Goal: Check status

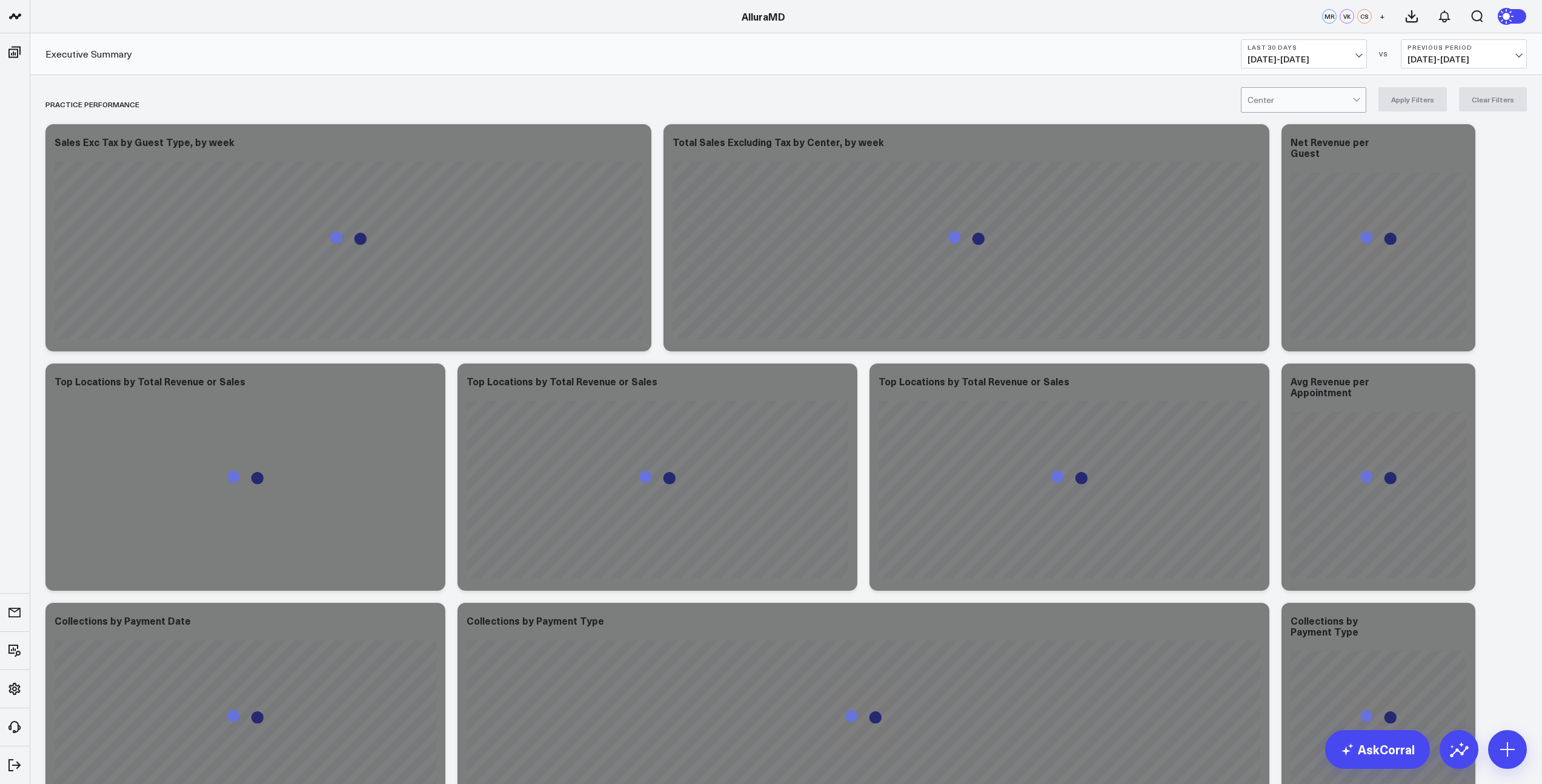
click at [1318, 58] on span "[DATE] - [DATE]" at bounding box center [1304, 59] width 113 height 10
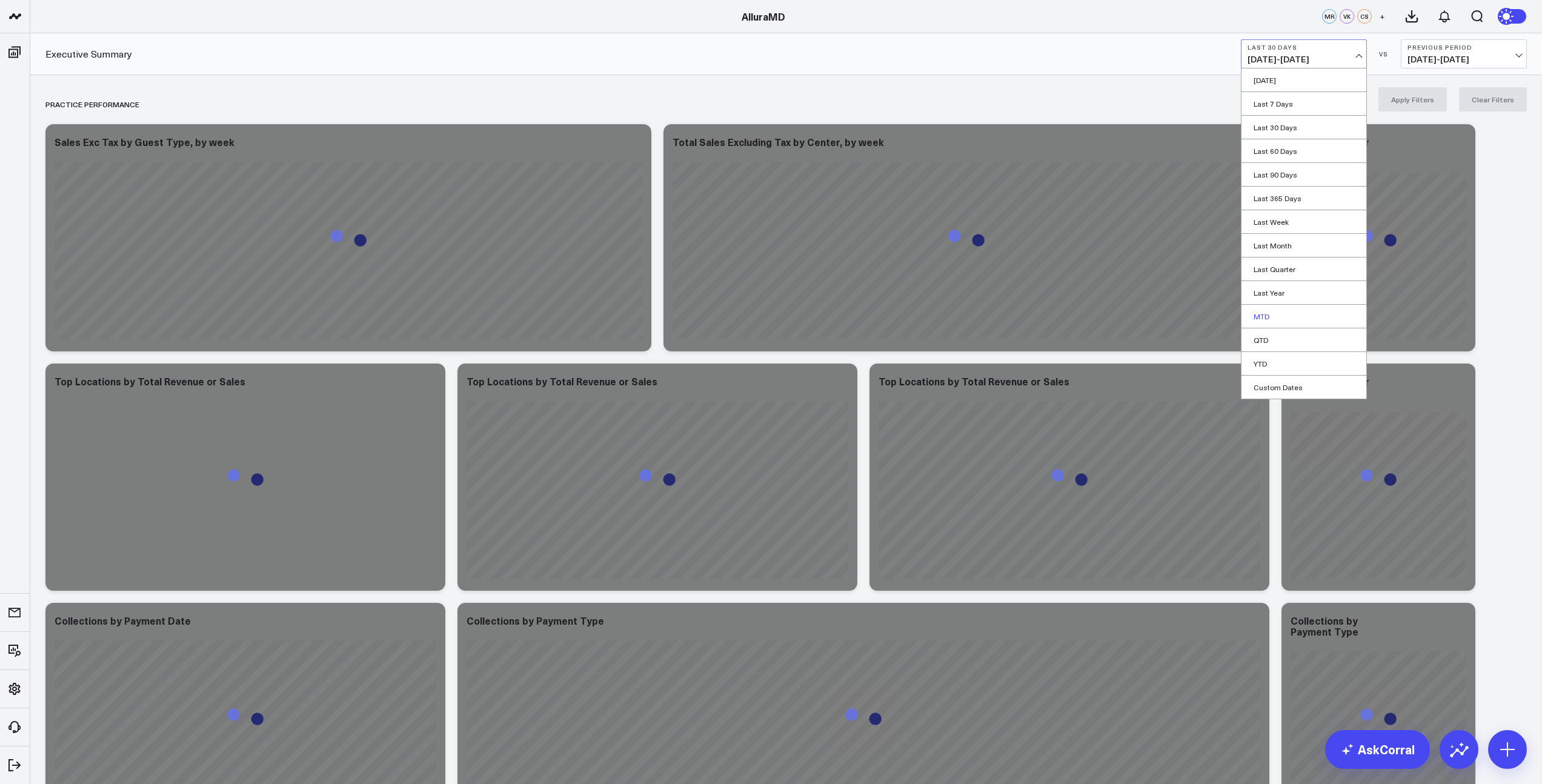
click at [1268, 319] on link "MTD" at bounding box center [1304, 316] width 125 height 23
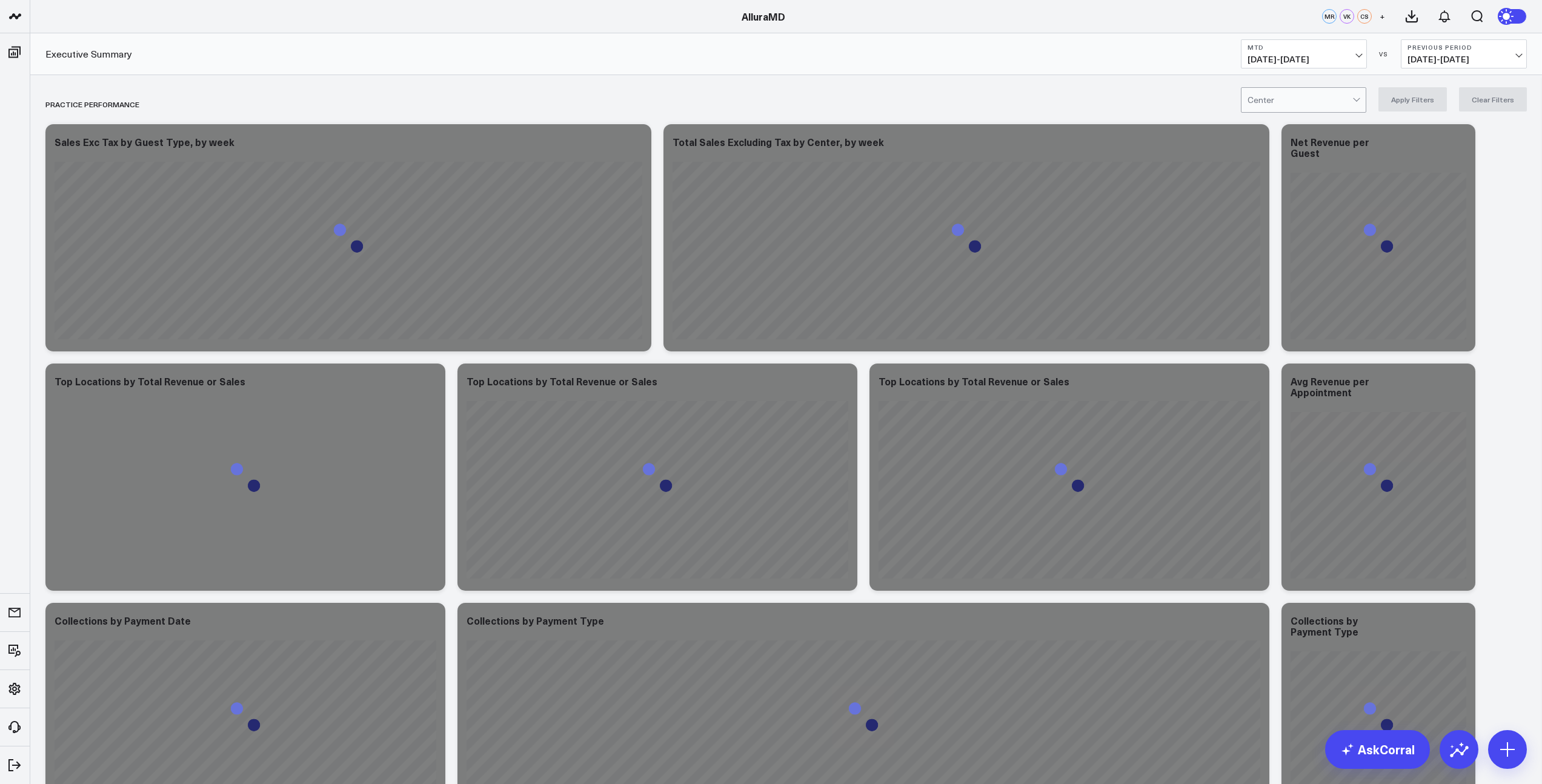
click at [1446, 61] on span "[DATE] - [DATE]" at bounding box center [1464, 59] width 113 height 10
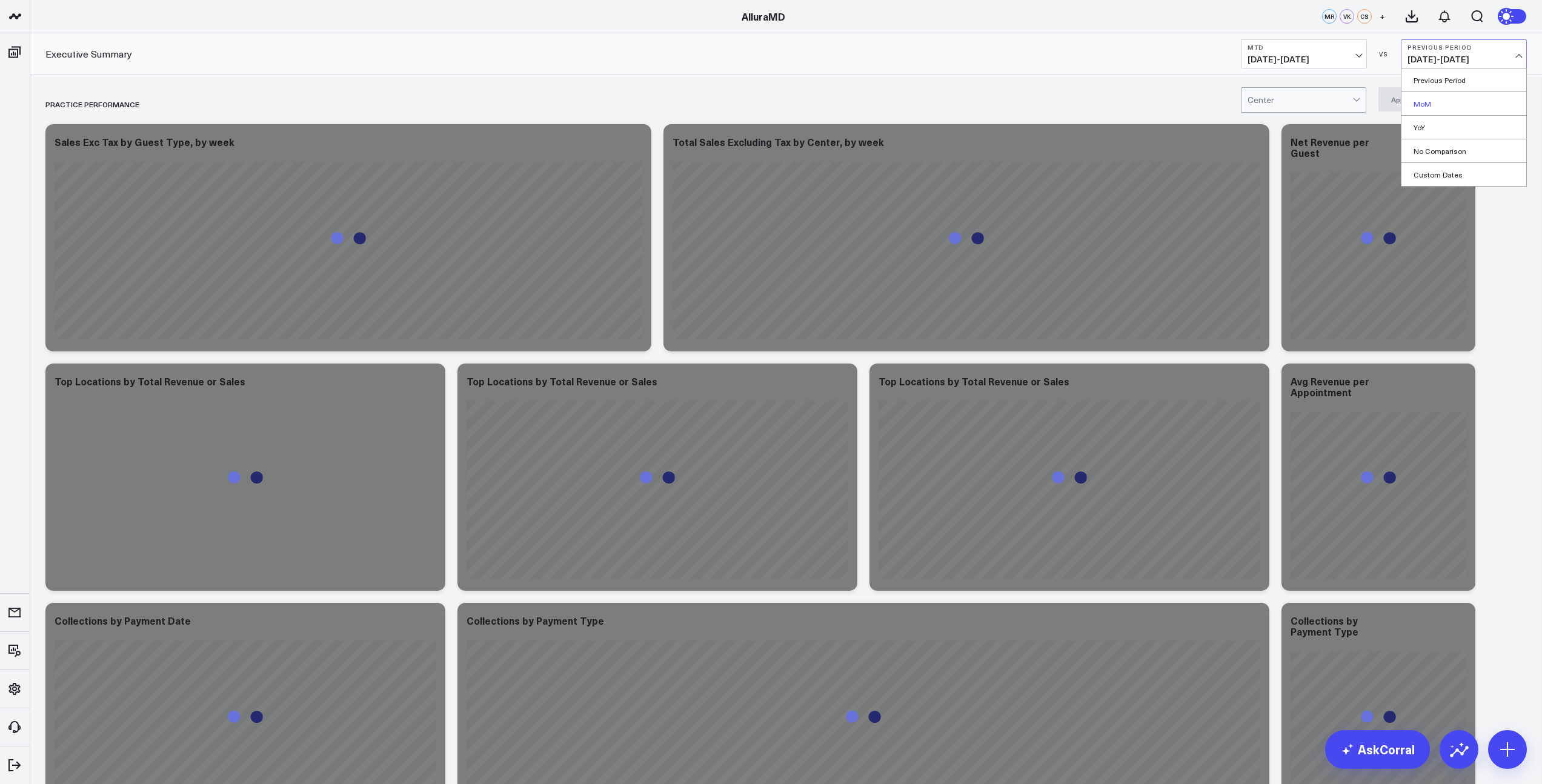
click at [1425, 107] on link "MoM" at bounding box center [1464, 104] width 125 height 23
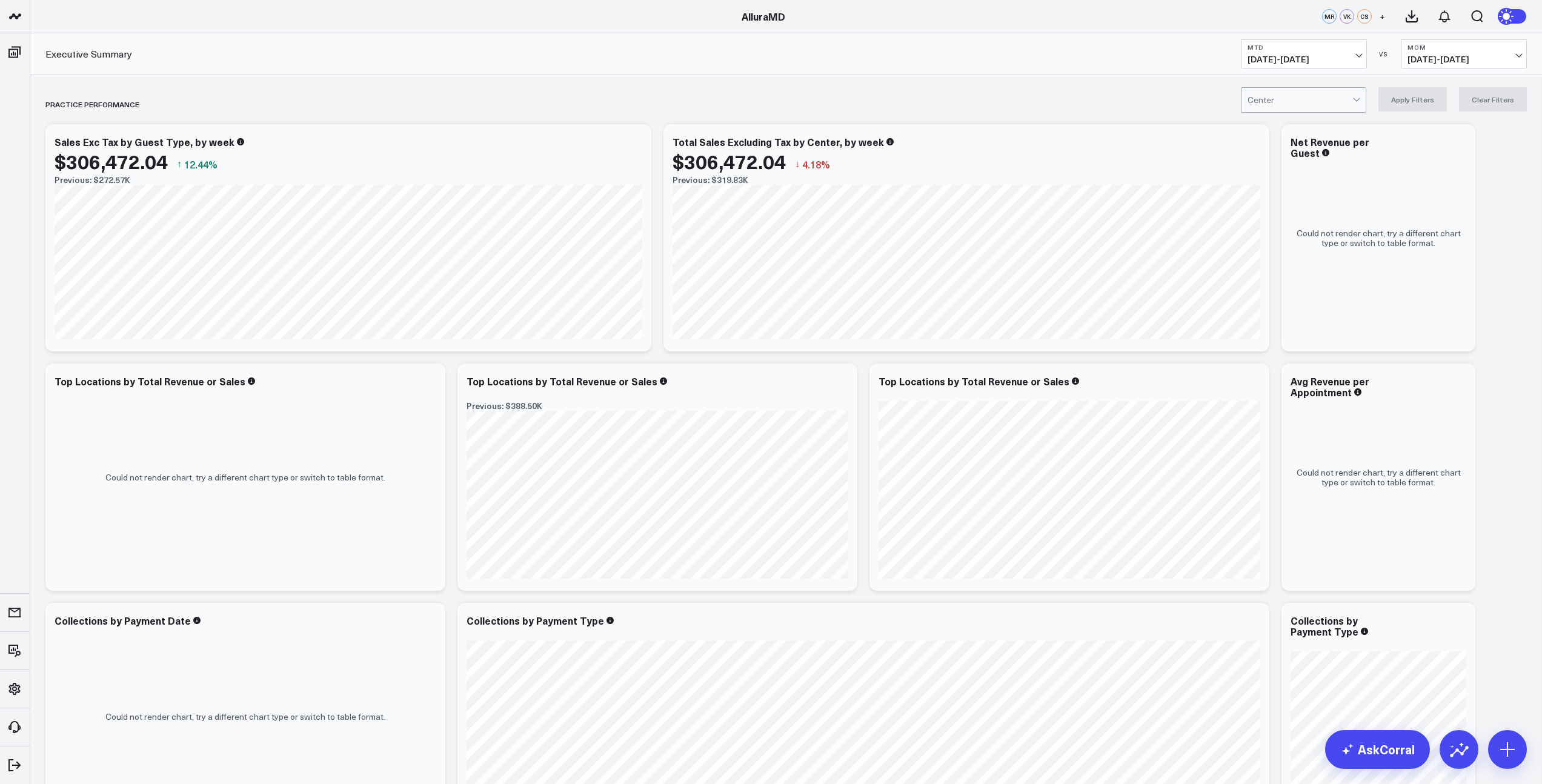
click at [1355, 60] on span "[DATE] - [DATE]" at bounding box center [1304, 59] width 113 height 10
click at [1157, 60] on div "Executive Summary MTD [DATE] - [DATE] VS MoM [DEMOGRAPHIC_DATA][DATE] - [DATE]" at bounding box center [786, 54] width 1511 height 42
click at [1352, 57] on span "[DATE] - [DATE]" at bounding box center [1304, 59] width 113 height 10
click at [936, 48] on div "Executive Summary MTD [DATE] - [DATE] VS MoM [DEMOGRAPHIC_DATA][DATE] - [DATE]" at bounding box center [786, 54] width 1511 height 42
